Goal: Task Accomplishment & Management: Manage account settings

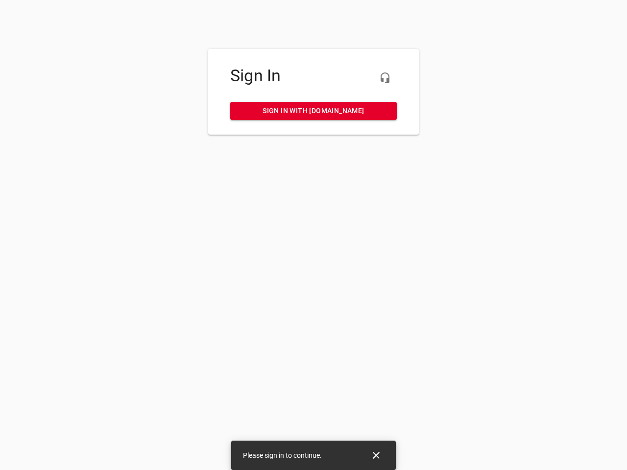
click at [385, 78] on icon "button" at bounding box center [385, 78] width 12 height 12
click at [376, 455] on icon "Close" at bounding box center [375, 455] width 7 height 7
